Goal: Task Accomplishment & Management: Manage account settings

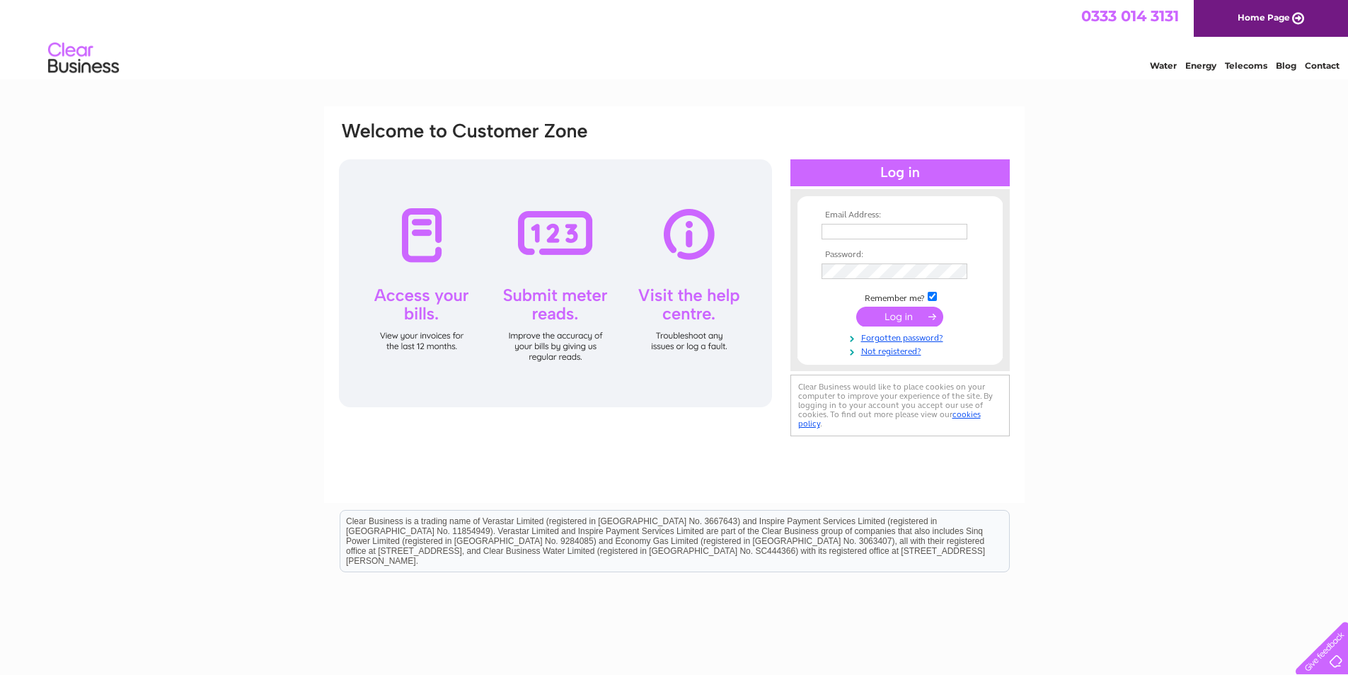
type input "accounts@castlemilk.net"
click at [917, 311] on input "submit" at bounding box center [899, 316] width 87 height 20
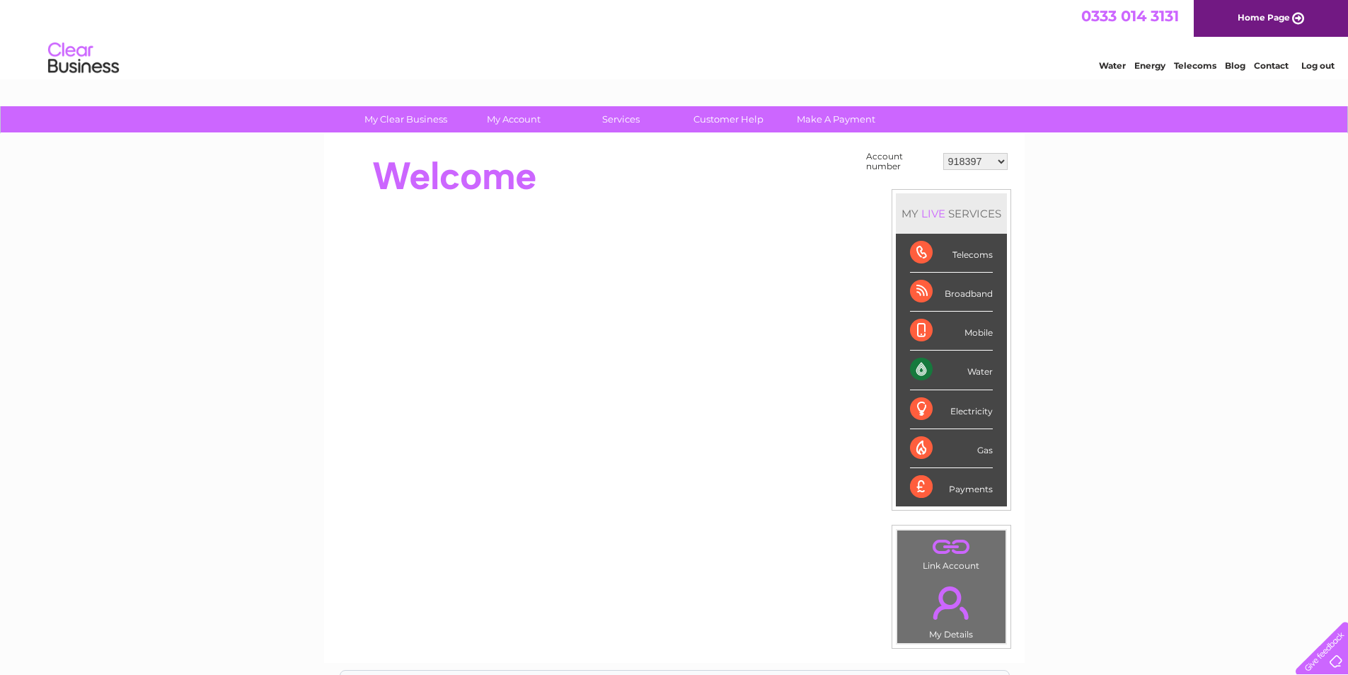
click at [968, 165] on select "918397 918400 918401 918403 918404 918405 918406 918410 918414 918417 918420 91…" at bounding box center [976, 161] width 64 height 17
select select "30311656"
click at [944, 153] on select "918397 918400 918401 918403 918404 918405 918406 918410 918414 918417 918420 91…" at bounding box center [976, 161] width 64 height 17
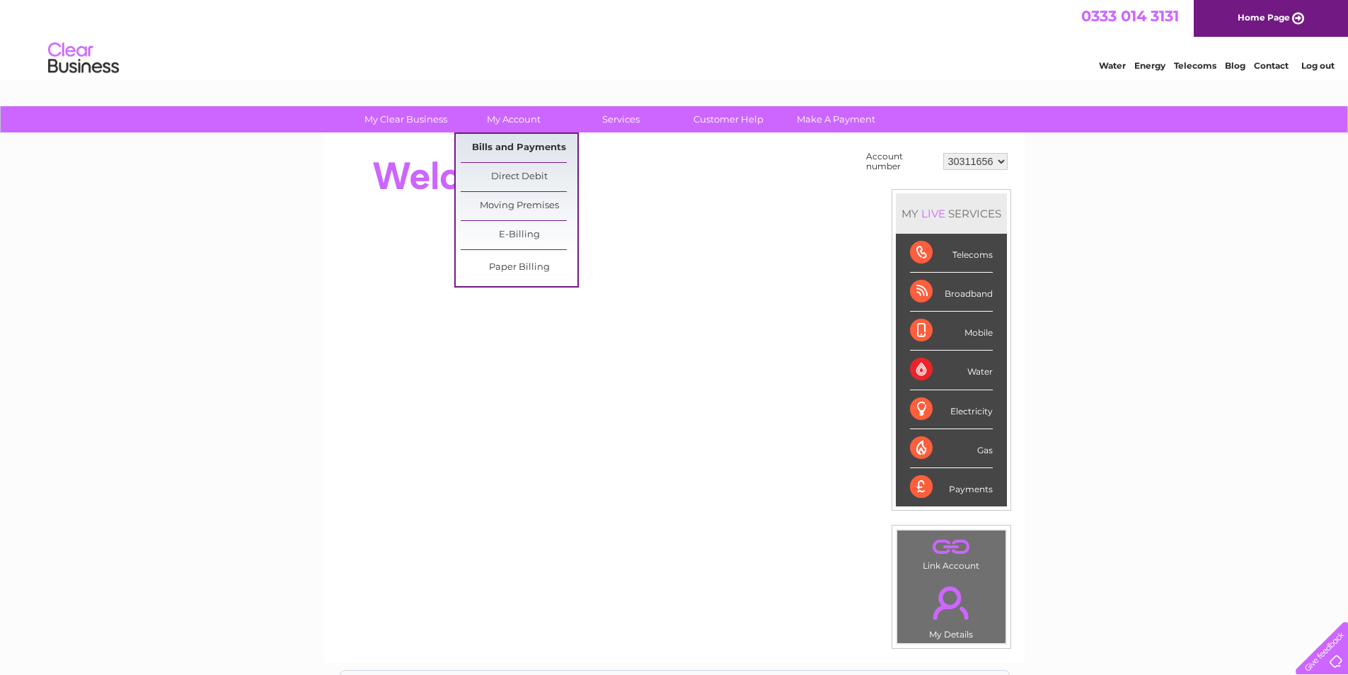
click at [527, 145] on link "Bills and Payments" at bounding box center [519, 148] width 117 height 28
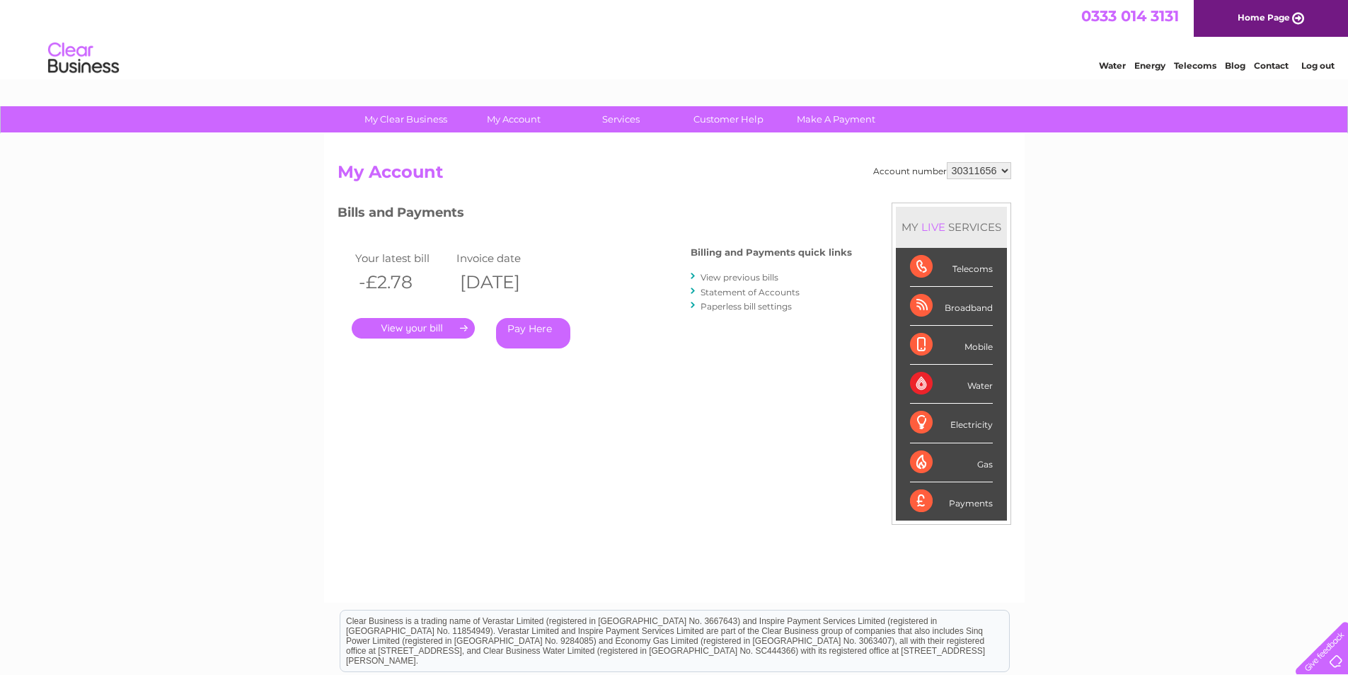
click at [1312, 67] on link "Log out" at bounding box center [1318, 65] width 33 height 11
